Goal: Navigation & Orientation: Find specific page/section

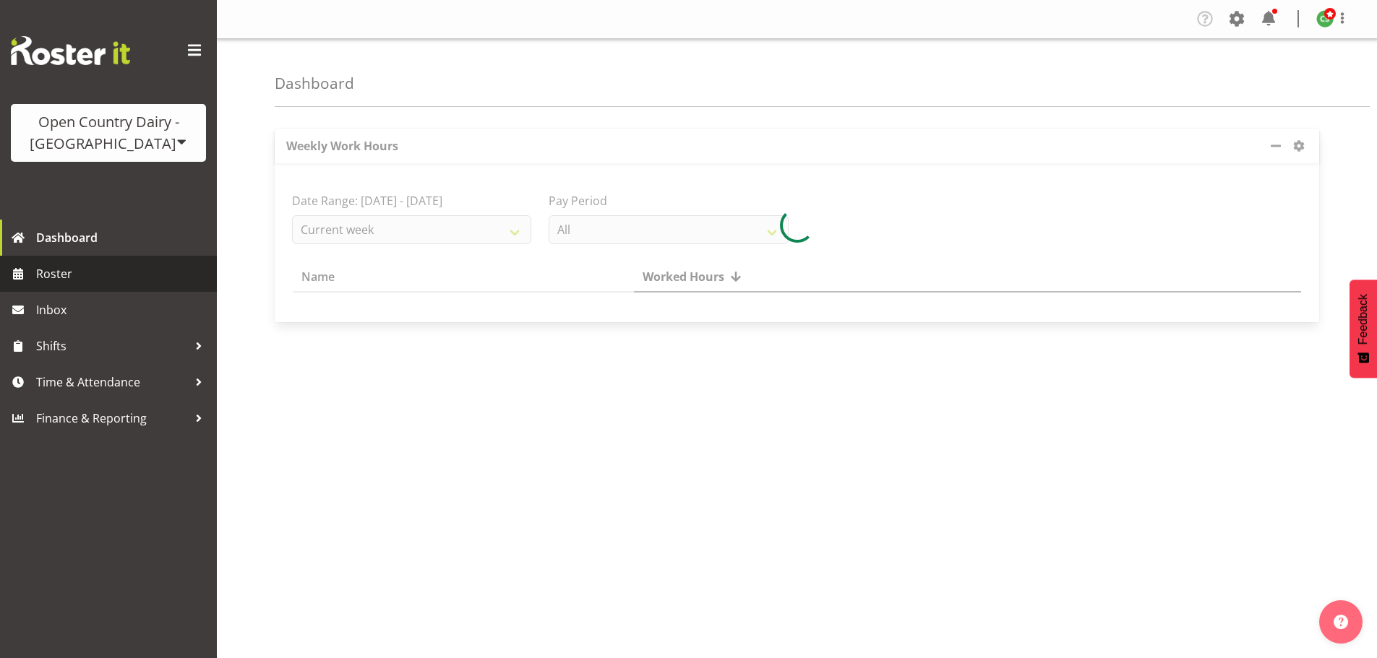
click at [69, 275] on span "Roster" at bounding box center [122, 274] width 173 height 22
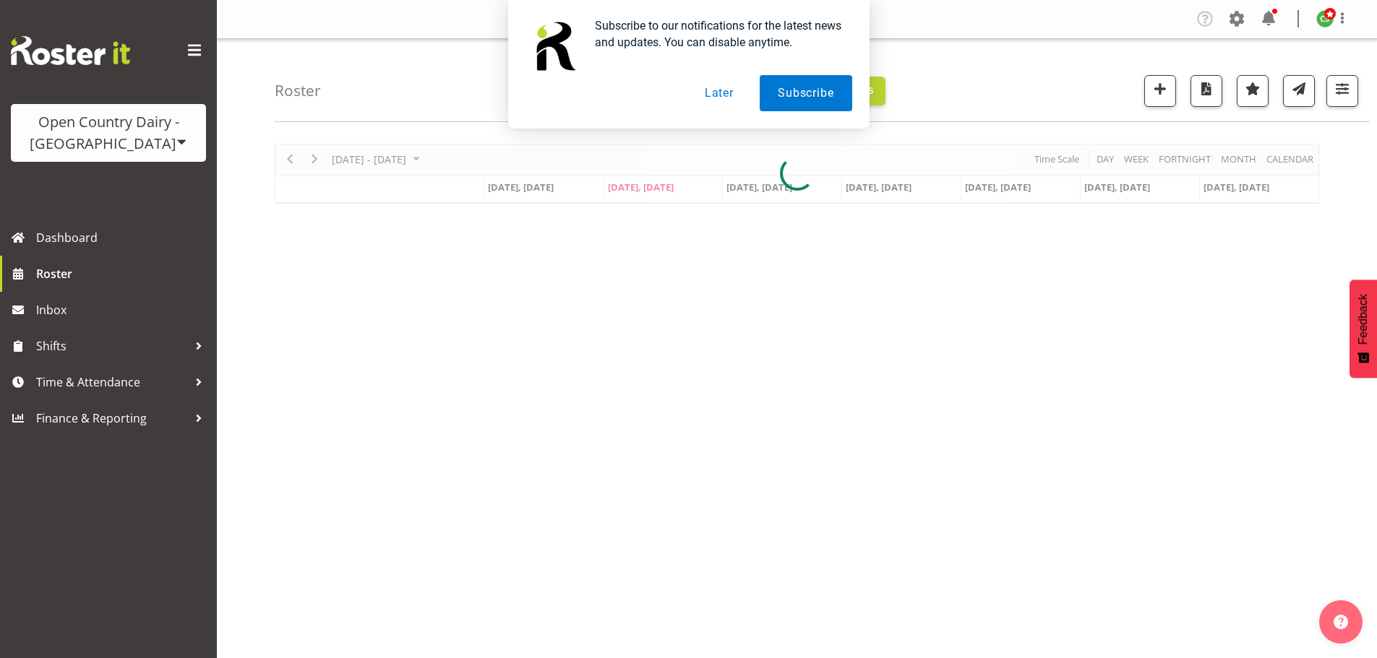
click at [724, 92] on button "Later" at bounding box center [718, 93] width 65 height 36
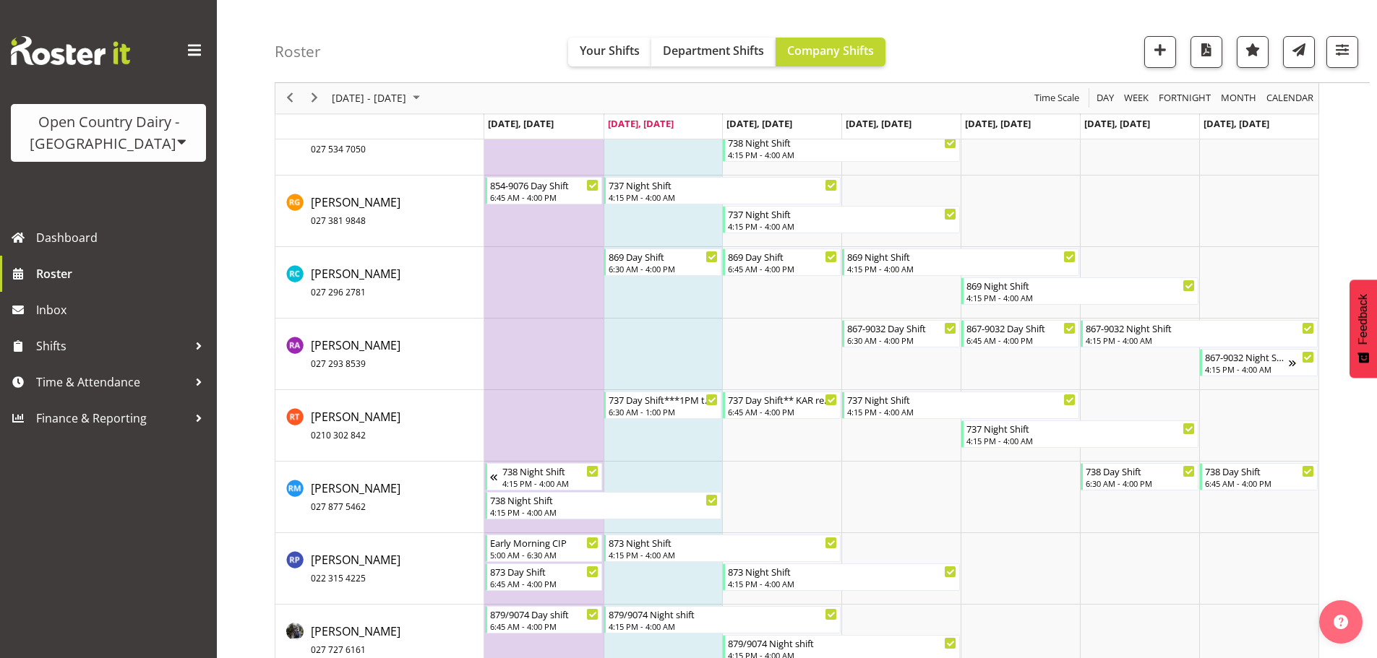
scroll to position [7908, 0]
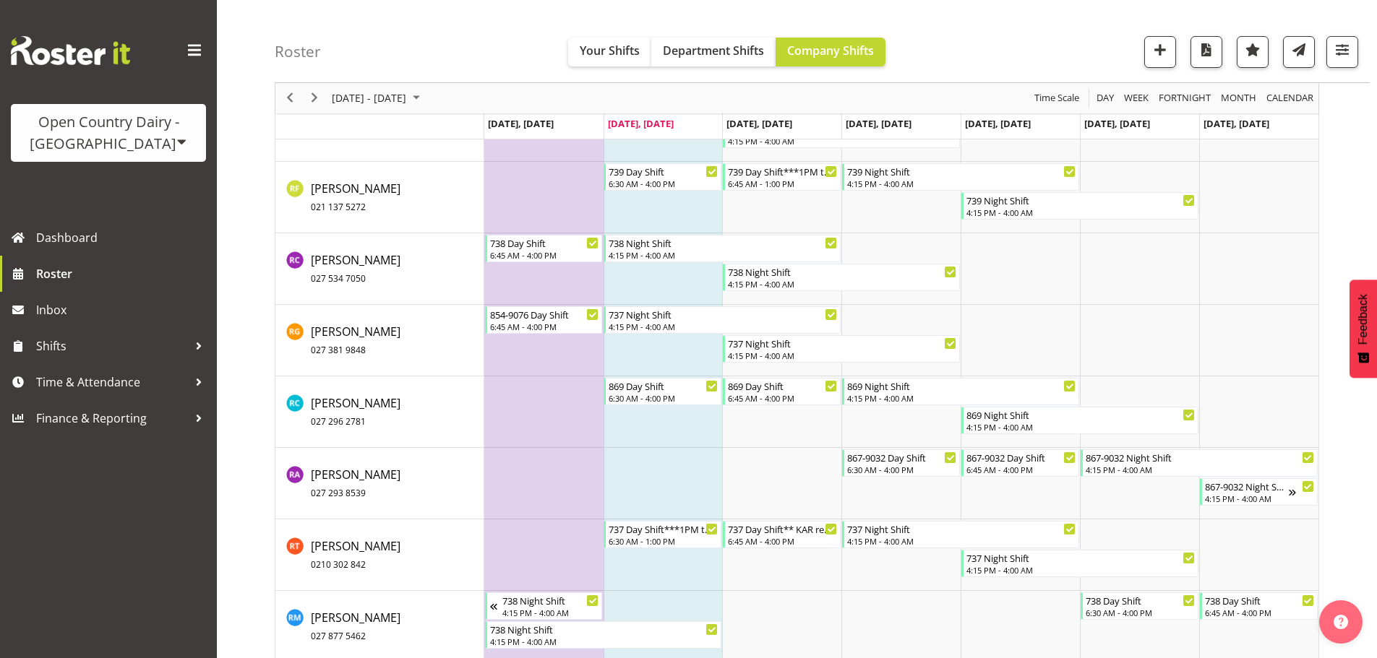
click at [139, 139] on div "Open Country Dairy - [GEOGRAPHIC_DATA]" at bounding box center [108, 132] width 166 height 43
click at [117, 194] on link "Open Country Dairy - [GEOGRAPHIC_DATA]" at bounding box center [150, 184] width 279 height 26
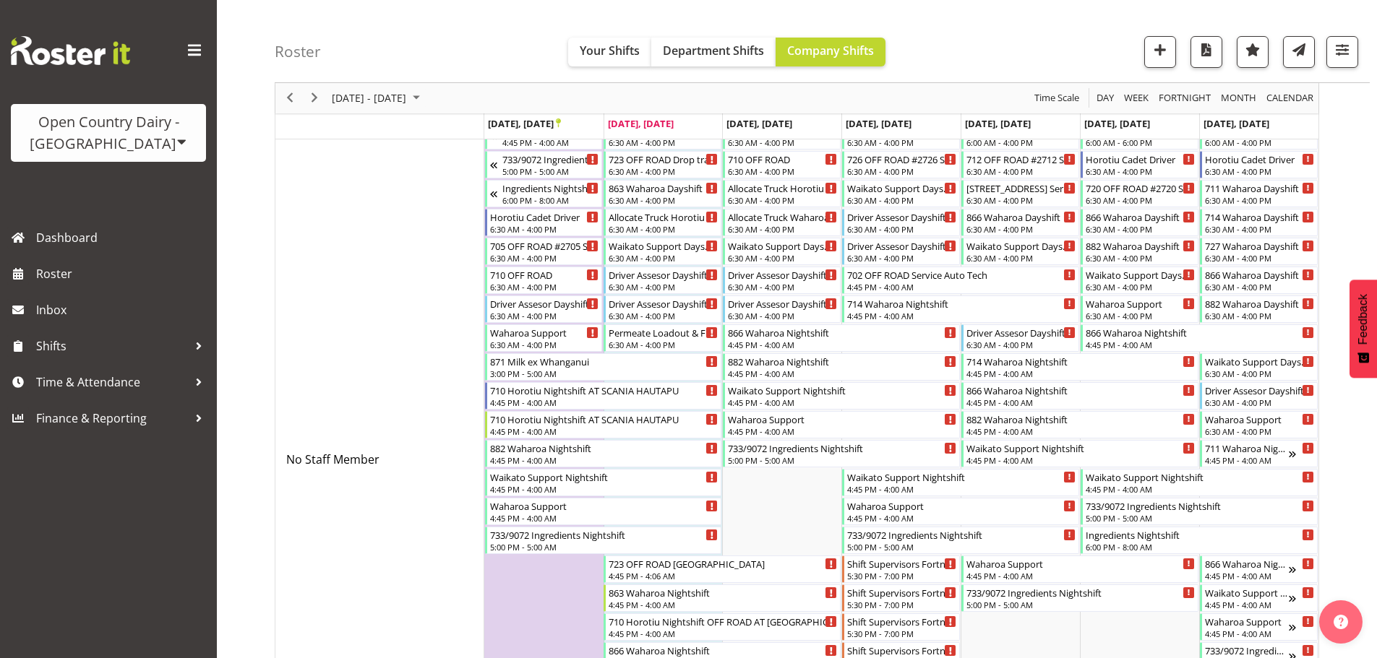
scroll to position [4, 0]
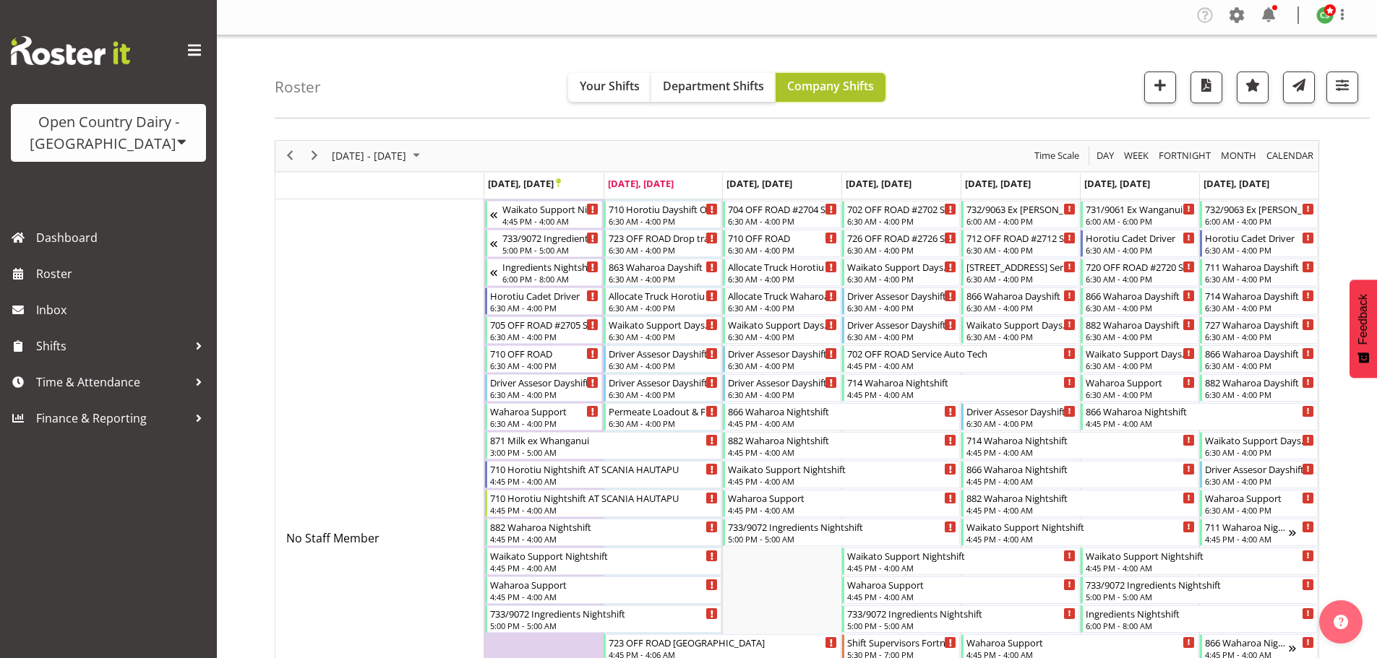
click at [798, 86] on span "Company Shifts" at bounding box center [830, 86] width 87 height 16
click at [745, 79] on span "Department Shifts" at bounding box center [713, 86] width 101 height 16
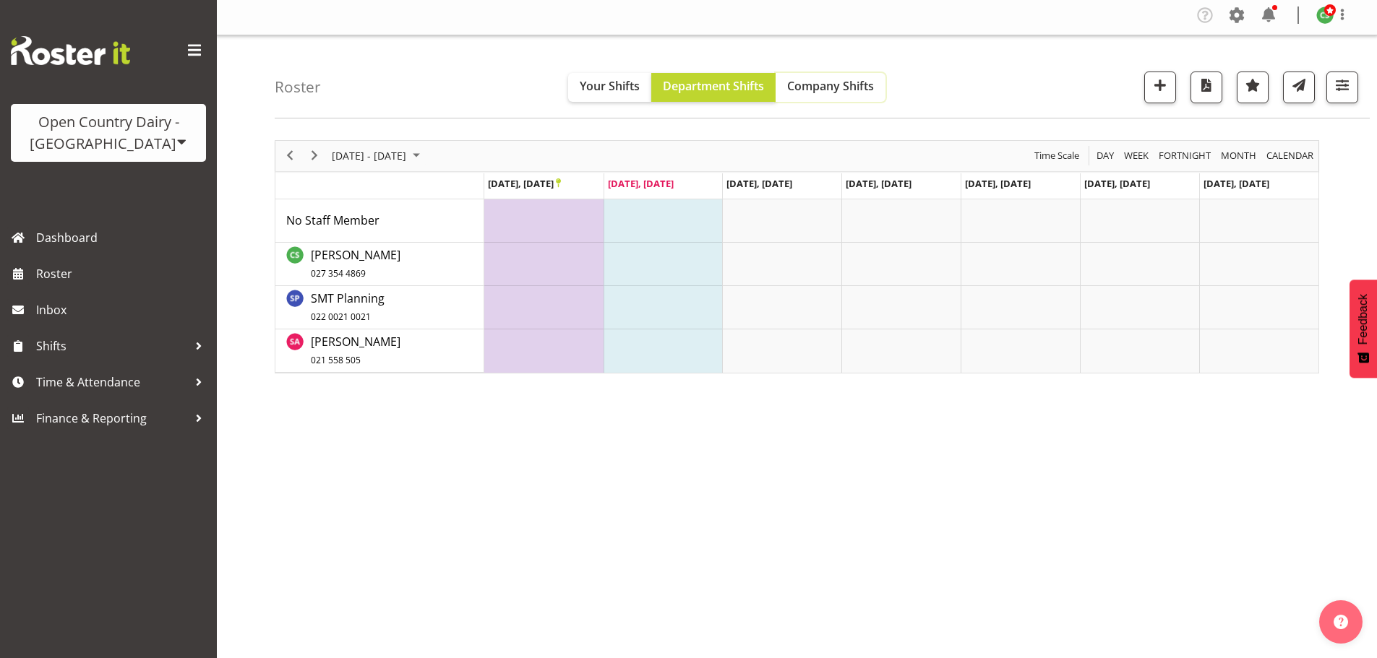
click at [805, 87] on span "Company Shifts" at bounding box center [830, 86] width 87 height 16
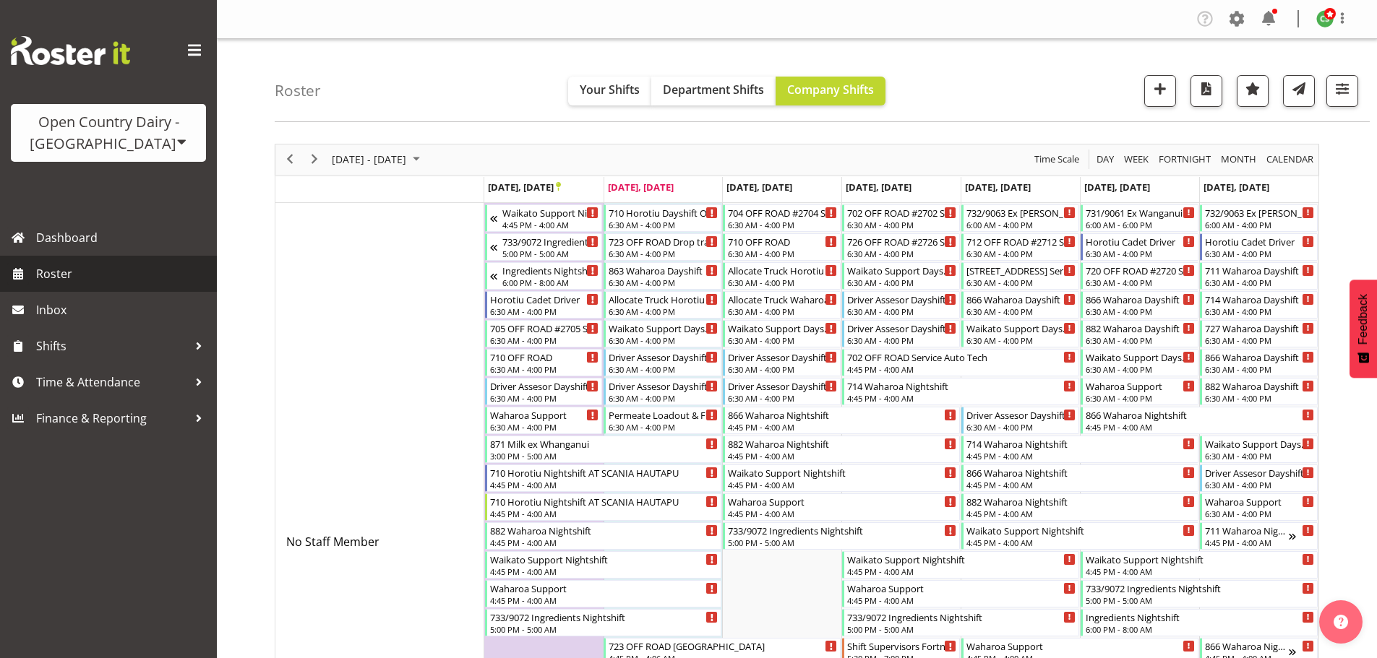
click at [56, 267] on span "Roster" at bounding box center [122, 274] width 173 height 22
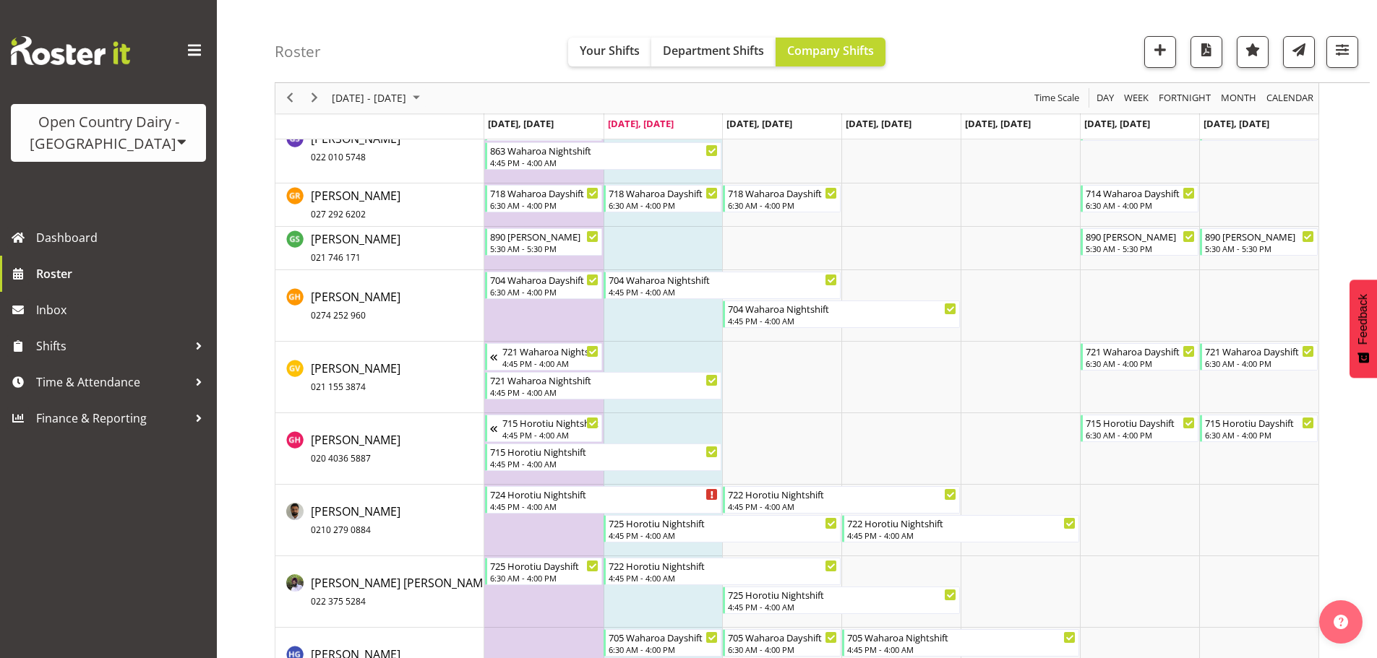
scroll to position [4420, 0]
